Goal: Navigation & Orientation: Find specific page/section

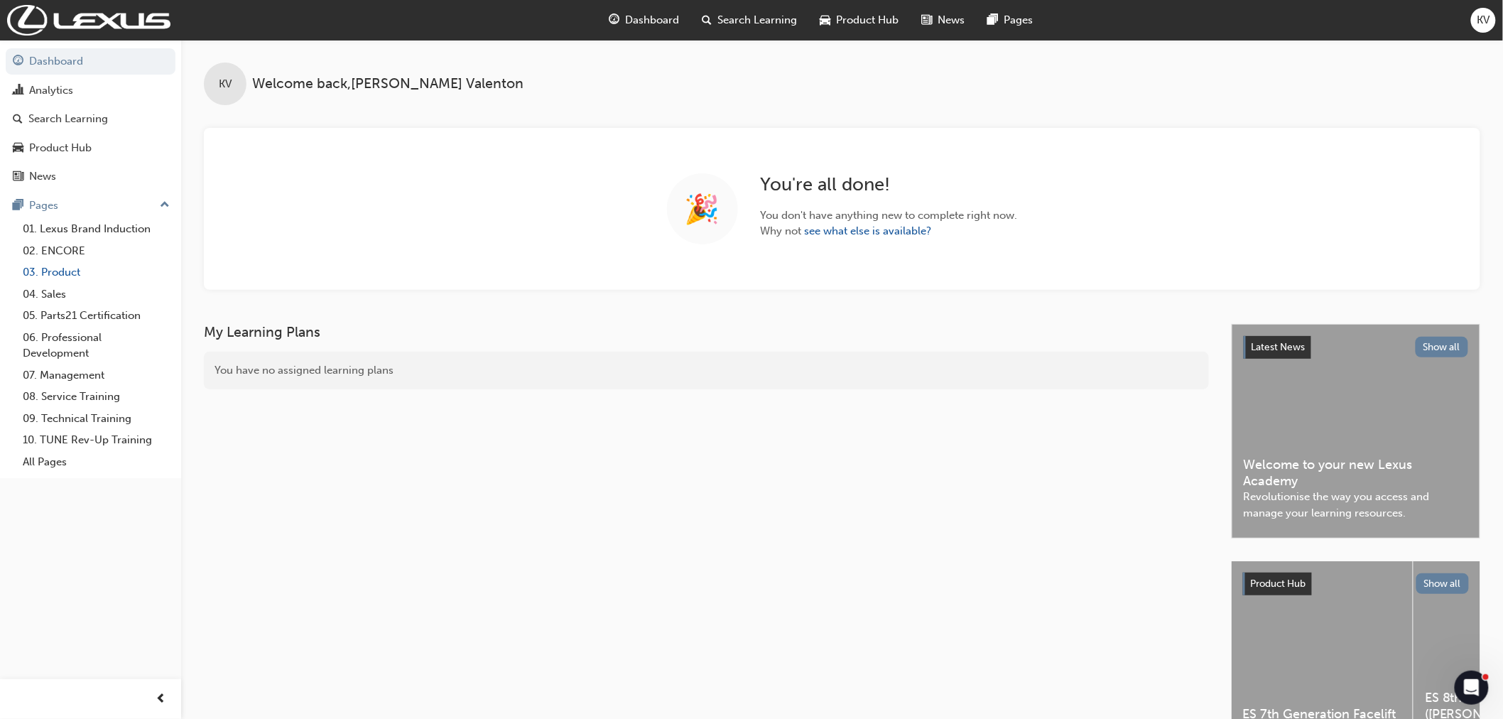
click at [70, 275] on link "03. Product" at bounding box center [96, 272] width 158 height 22
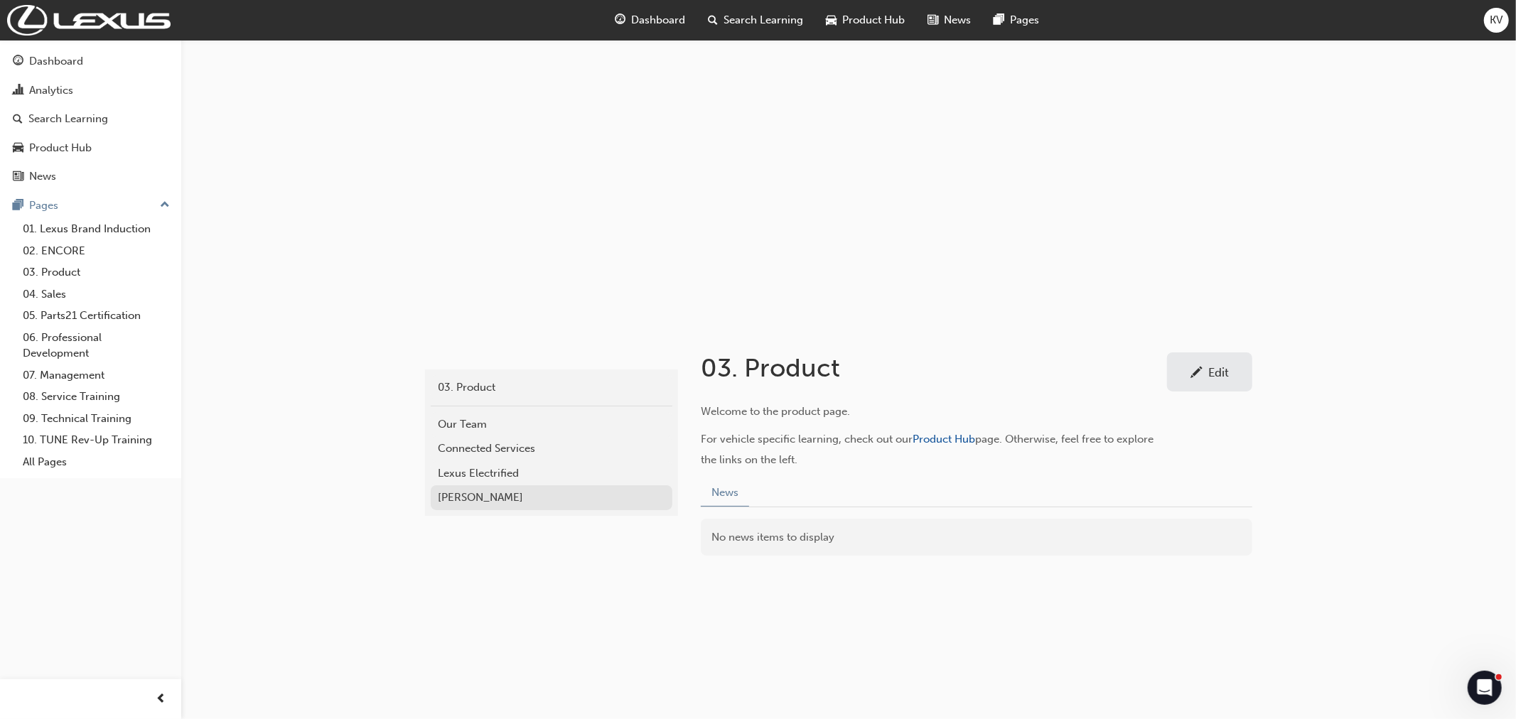
click at [490, 501] on div "[PERSON_NAME]" at bounding box center [551, 498] width 227 height 16
click at [448, 467] on div "Lexus Electrified" at bounding box center [551, 473] width 227 height 16
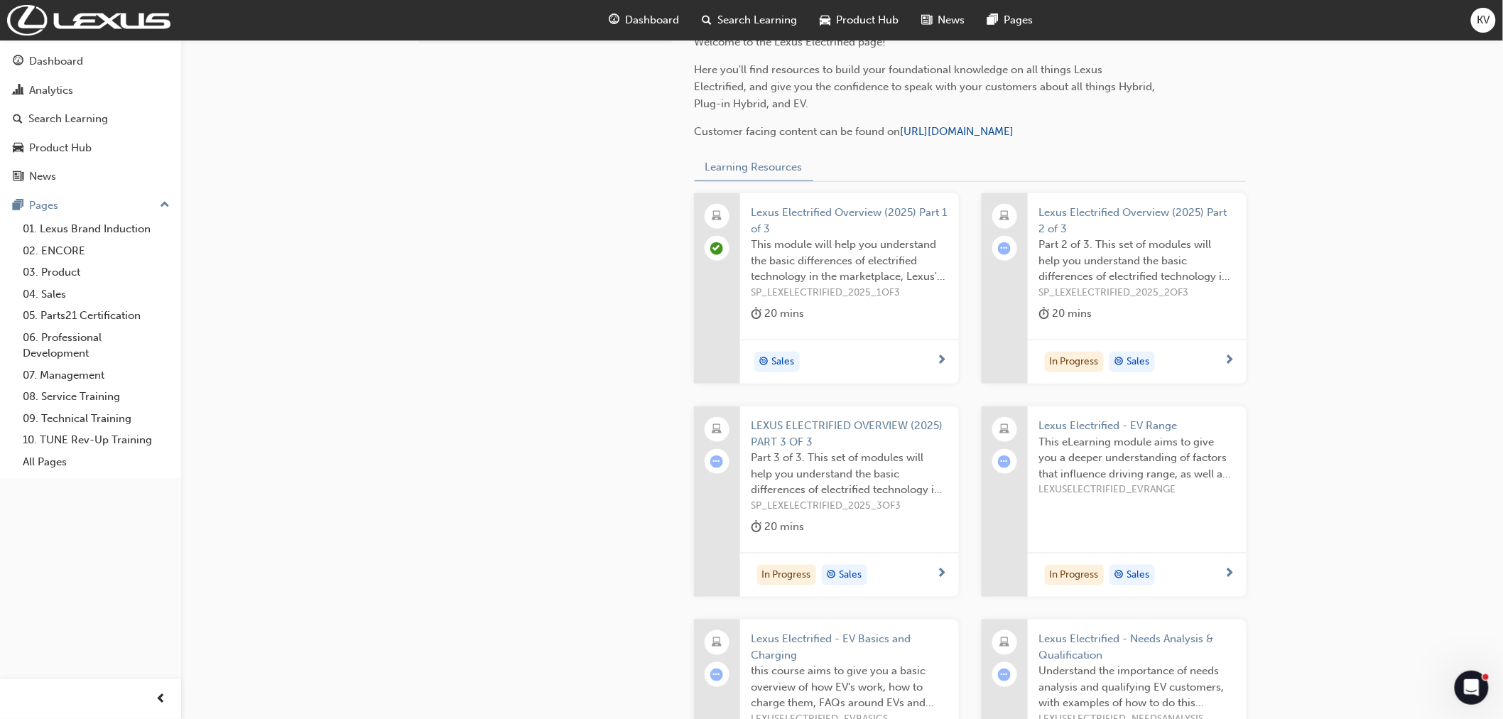
scroll to position [526, 0]
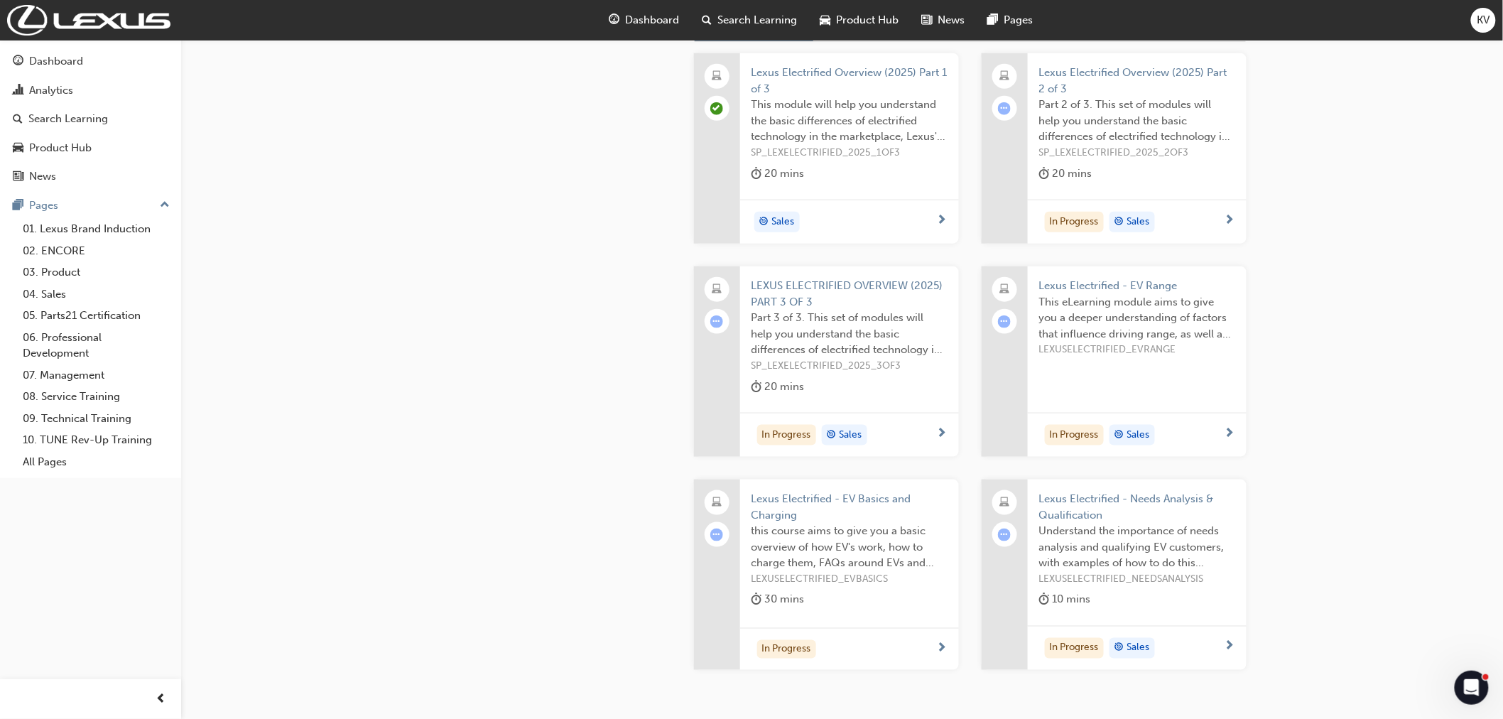
click at [881, 13] on span "Product Hub" at bounding box center [867, 20] width 63 height 16
